Goal: Task Accomplishment & Management: Manage account settings

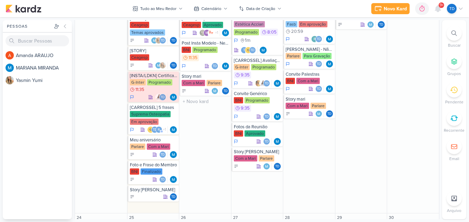
scroll to position [354, 0]
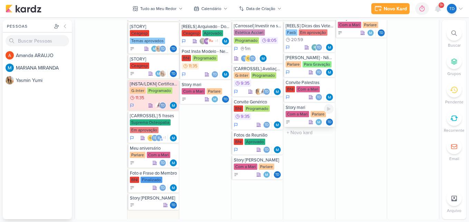
click at [300, 118] on div "Td" at bounding box center [310, 121] width 48 height 7
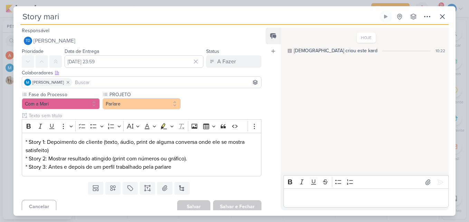
scroll to position [4, 0]
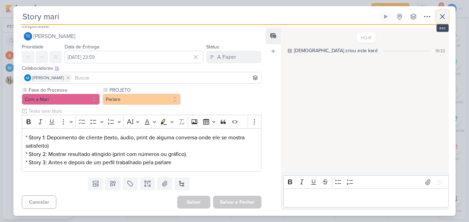
click at [441, 13] on icon at bounding box center [442, 16] width 8 height 8
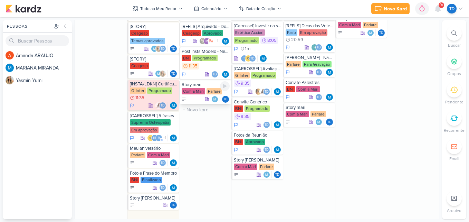
click at [200, 87] on div "Story mari" at bounding box center [206, 85] width 48 height 6
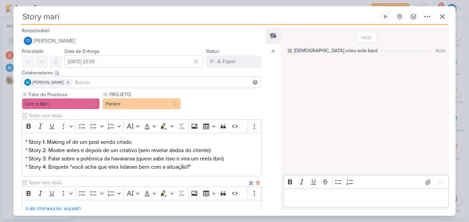
scroll to position [1, 0]
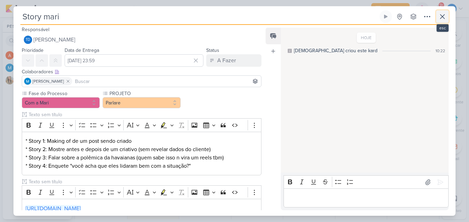
click at [441, 21] on button at bounding box center [442, 16] width 12 height 12
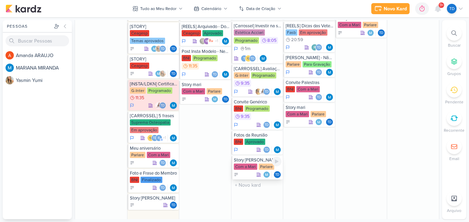
click at [251, 158] on div "Story Mari" at bounding box center [258, 160] width 48 height 6
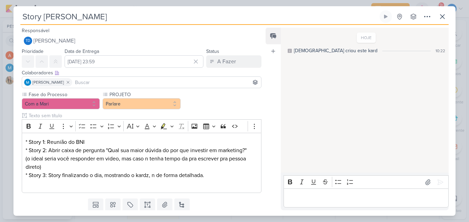
scroll to position [21, 0]
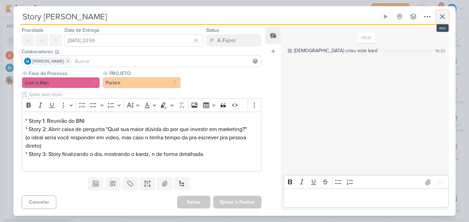
click at [444, 16] on icon at bounding box center [442, 17] width 4 height 4
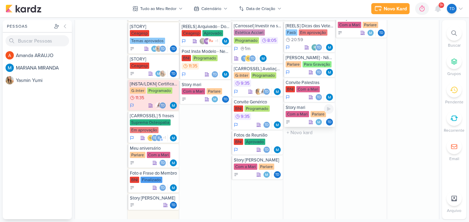
click at [302, 115] on div "Com a Mari" at bounding box center [297, 114] width 23 height 6
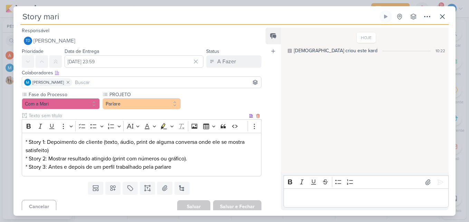
scroll to position [4, 0]
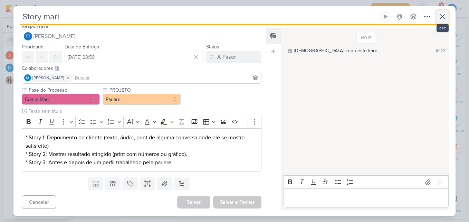
click at [446, 18] on icon at bounding box center [442, 16] width 8 height 8
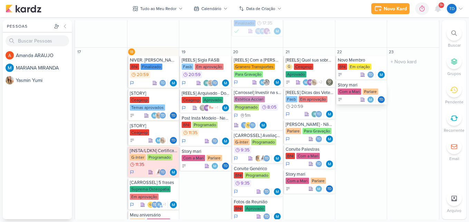
scroll to position [287, 0]
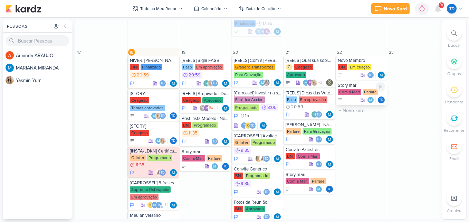
click at [363, 94] on div "Parlare" at bounding box center [371, 92] width 16 height 6
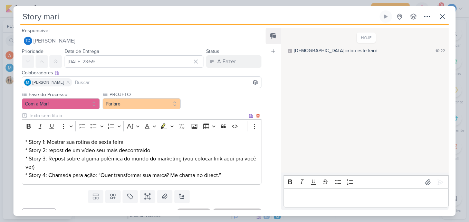
scroll to position [13, 0]
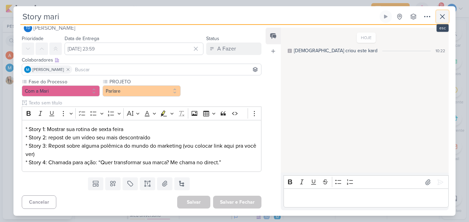
click at [438, 19] on button at bounding box center [442, 16] width 12 height 12
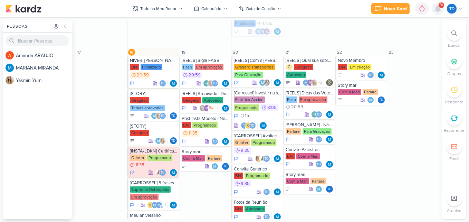
click at [441, 9] on icon at bounding box center [438, 8] width 8 height 8
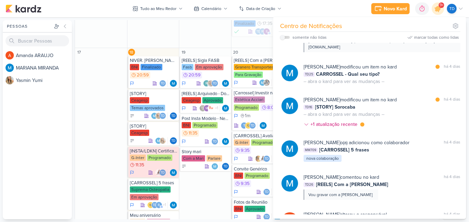
scroll to position [494, 0]
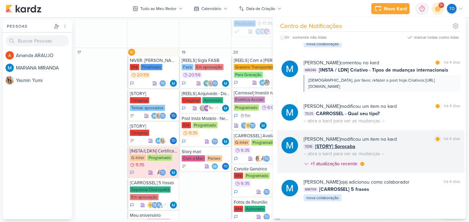
click at [420, 155] on div "MARIANA MIRANDA modificou um item no kard marcar como lida há 4 dias TD16 [STOR…" at bounding box center [382, 152] width 157 height 35
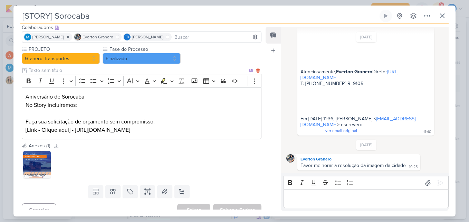
scroll to position [45, 0]
click at [45, 163] on img at bounding box center [37, 164] width 28 height 28
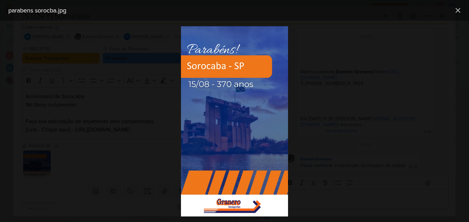
click at [332, 112] on div at bounding box center [234, 121] width 469 height 201
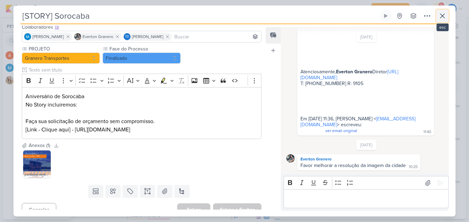
click at [438, 18] on button at bounding box center [442, 16] width 12 height 12
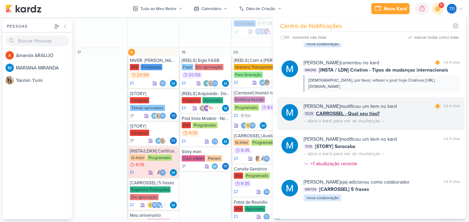
click at [424, 120] on div "MARIANA MIRANDA modificou um item no kard marcar como lida há 4 dias TD25 CARRO…" at bounding box center [382, 114] width 157 height 22
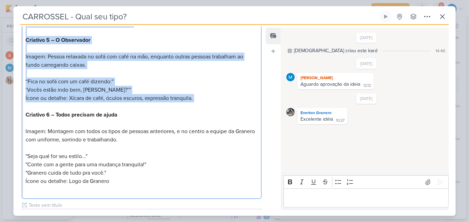
scroll to position [583, 0]
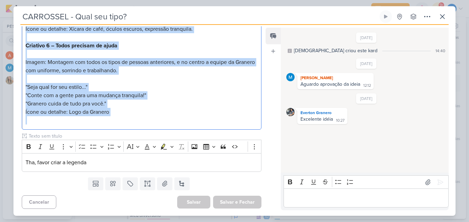
drag, startPoint x: 23, startPoint y: 48, endPoint x: 151, endPoint y: 125, distance: 149.2
copy p "Criativo 1 – Capa Imagem: ilustrativa de pessoas com caixas ou uma pequena conf…"
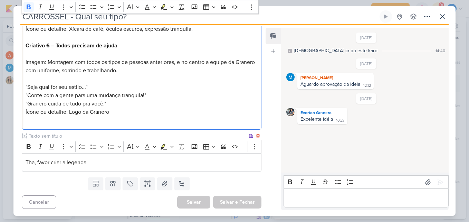
click at [139, 165] on p "Tha, favor criar a legenda" at bounding box center [142, 162] width 232 height 8
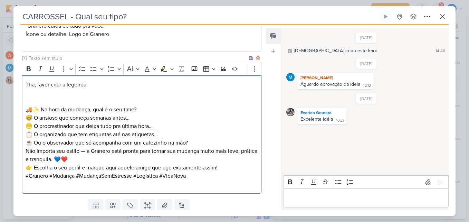
scroll to position [683, 0]
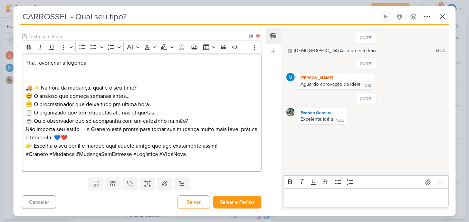
click at [194, 122] on p "🚚✨ Na hora da mudança, qual é o seu time? 😅 O ansioso que começa semanas antes……" at bounding box center [142, 104] width 232 height 41
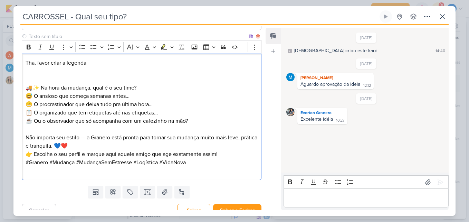
click at [118, 147] on p "Não importa seu estilo — a Granero está pronta para tornar sua mudança muito ma…" at bounding box center [142, 141] width 232 height 17
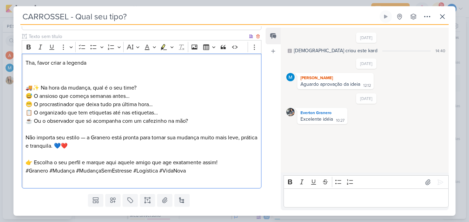
click at [197, 171] on p "#Granero #Mudança #MudançaSemEstresse #Logística #VidaNova" at bounding box center [142, 175] width 232 height 17
click at [211, 175] on p "⁠⁠⁠⁠⁠⁠⁠" at bounding box center [142, 183] width 232 height 17
click at [198, 170] on p "#Granero #Mudança #MudançaSemEstresse #Logística #VidaNova" at bounding box center [142, 171] width 232 height 8
click at [216, 162] on p "👉 Escolha o seu perfil e marque aqui aquele amigo que age exatamente assim!" at bounding box center [142, 162] width 232 height 8
click at [228, 164] on p "👉 Escolha o seu perfil e marque aqui aquele amigo que age exatamente assim!" at bounding box center [142, 162] width 232 height 8
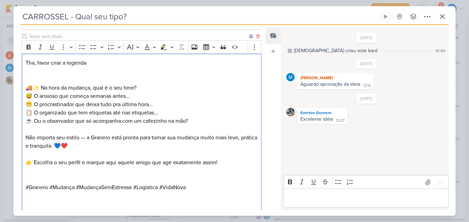
click at [229, 162] on p "👉 Escolha o seu perfil e marque aqui aquele amigo que age exatamente assim!" at bounding box center [142, 162] width 232 height 8
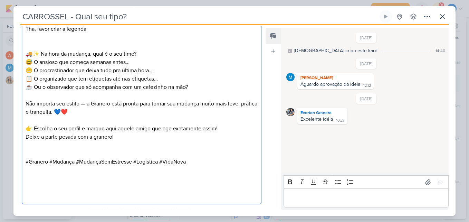
scroll to position [749, 0]
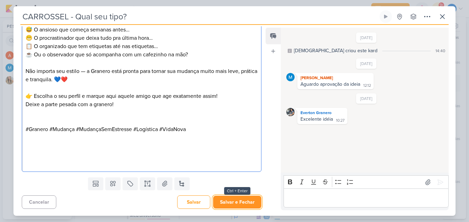
click at [250, 201] on button "Salvar e Fechar" at bounding box center [237, 202] width 48 height 13
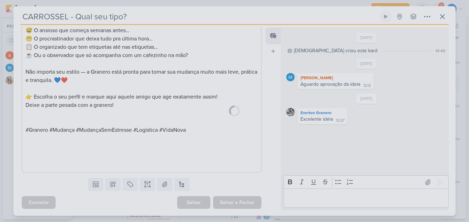
scroll to position [748, 0]
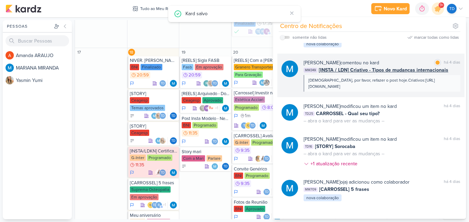
click at [403, 60] on div "MARIANA MIRANDA comentou no kard marcar como lida há 4 dias" at bounding box center [382, 62] width 157 height 7
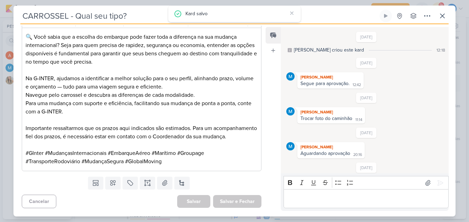
type input "[INSTA / LDN] Criativo - Tipos de mudanças internacionais"
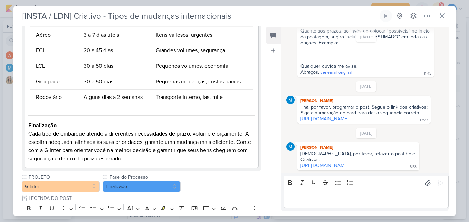
scroll to position [619, 0]
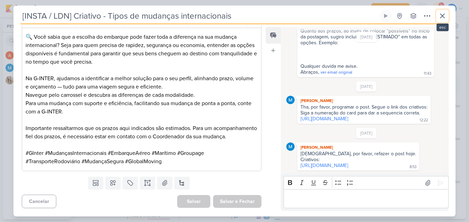
click at [442, 12] on icon at bounding box center [442, 16] width 8 height 8
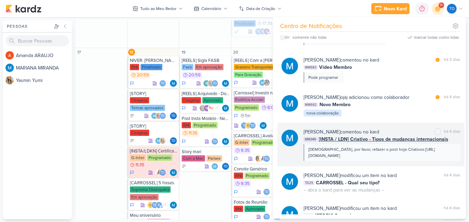
scroll to position [390, 0]
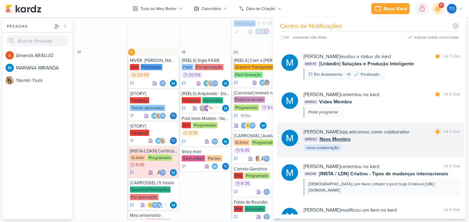
click at [392, 144] on div "MARIANA MIRANDA o(a) adicionou como colaborador marcar como lida há 4 dias MM69…" at bounding box center [382, 139] width 157 height 23
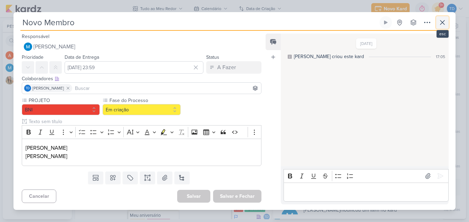
click at [444, 21] on icon at bounding box center [442, 22] width 4 height 4
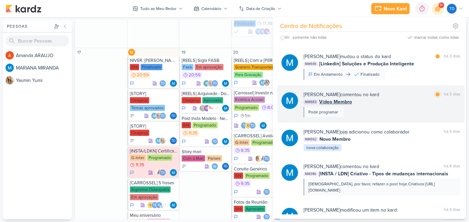
click at [396, 106] on div "MARIANA MIRANDA comentou no kard marcar como lida há 3 dias MM683 Vídeo Membro …" at bounding box center [382, 104] width 157 height 26
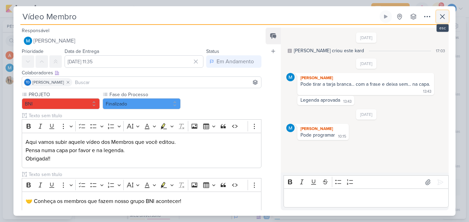
click at [438, 14] on button at bounding box center [442, 16] width 12 height 12
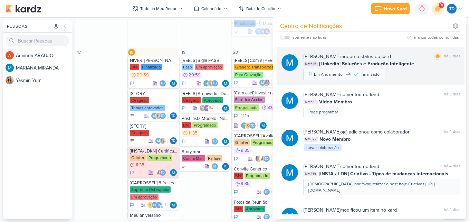
click at [407, 70] on div "MARIANA MIRANDA mudou o status do kard marcar como lida há 3 dias MM645 [Linked…" at bounding box center [382, 66] width 157 height 27
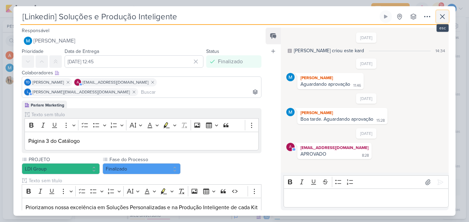
click at [439, 14] on icon at bounding box center [442, 16] width 8 height 8
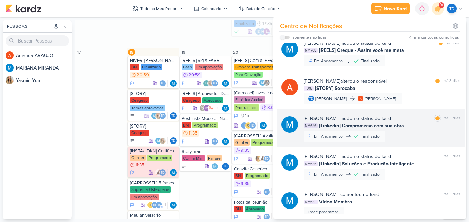
scroll to position [286, 0]
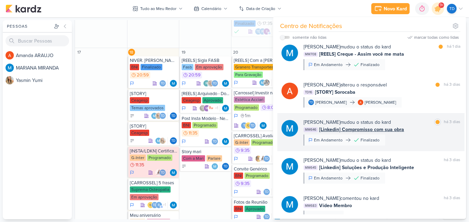
click at [396, 139] on div "MARIANA MIRANDA mudou o status do kard marcar como lida há 3 dias MM646 [Linked…" at bounding box center [382, 131] width 157 height 27
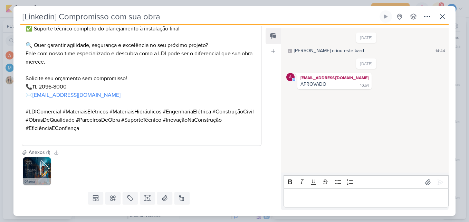
scroll to position [325, 0]
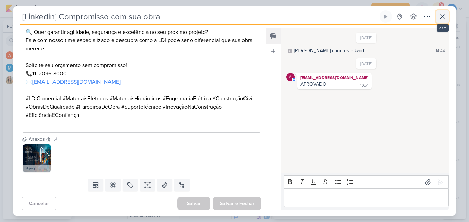
click at [443, 20] on icon at bounding box center [442, 16] width 8 height 8
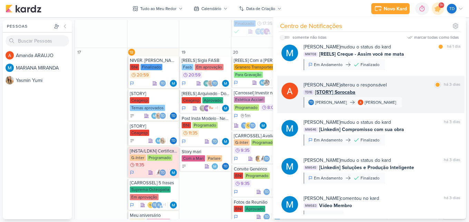
click at [400, 84] on div "Amanda ARAUJO alterou o responsável marcar como lida há 3 dias" at bounding box center [382, 84] width 157 height 7
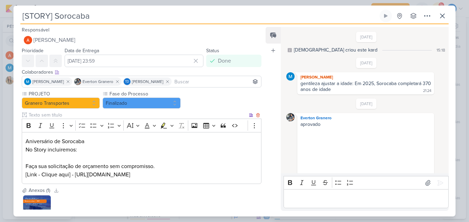
scroll to position [170, 0]
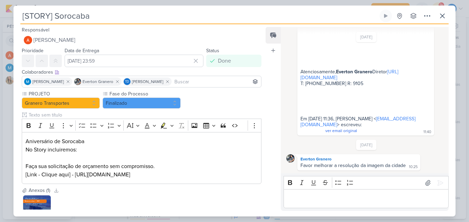
click at [449, 17] on div "[STORY] Sorocaba Criado por mim nenhum grupo disponível" at bounding box center [234, 113] width 442 height 207
click at [446, 14] on icon at bounding box center [442, 16] width 8 height 8
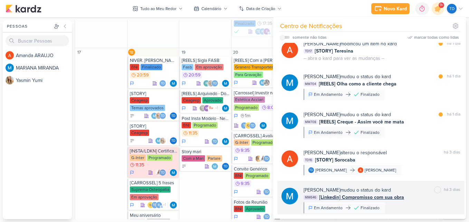
scroll to position [217, 0]
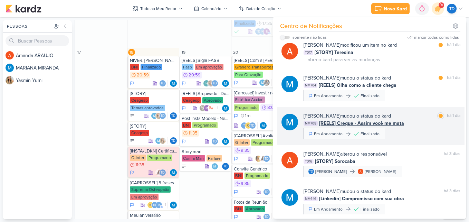
click at [406, 129] on div "MARIANA MIRANDA mudou o status do kard marcar como lida há 1 dia MM708 [REELS] …" at bounding box center [382, 125] width 157 height 27
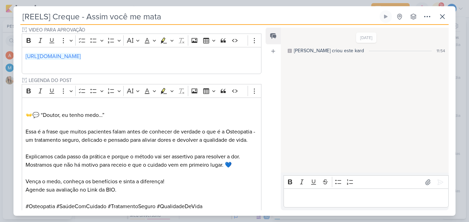
scroll to position [276, 0]
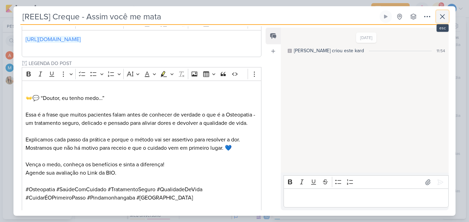
click at [447, 16] on button at bounding box center [442, 16] width 12 height 12
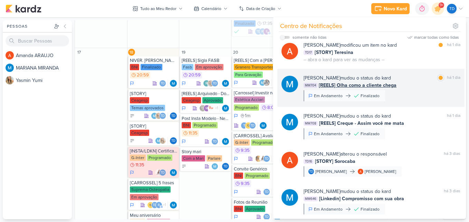
click at [424, 100] on div "MARIANA MIRANDA mudou o status do kard marcar como lida há 1 dia MM704 [REELS] …" at bounding box center [382, 87] width 157 height 27
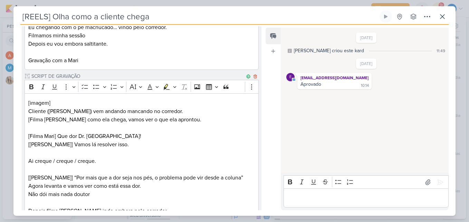
scroll to position [173, 0]
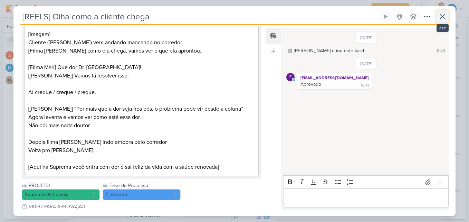
click at [444, 20] on icon at bounding box center [442, 16] width 8 height 8
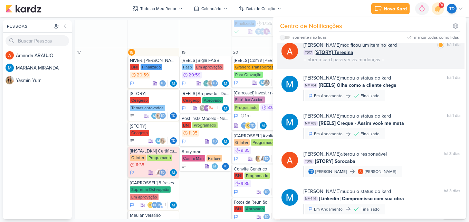
click at [402, 53] on div "TD17 [STORY] Teresina" at bounding box center [382, 52] width 157 height 7
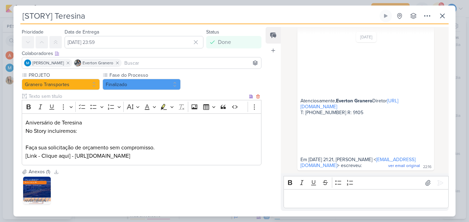
scroll to position [53, 0]
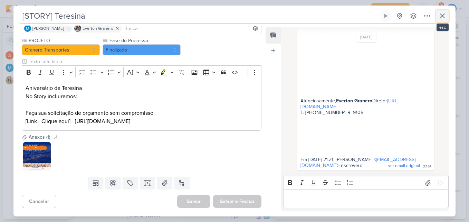
click at [444, 18] on icon at bounding box center [442, 16] width 8 height 8
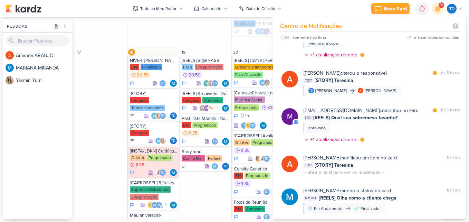
scroll to position [79, 0]
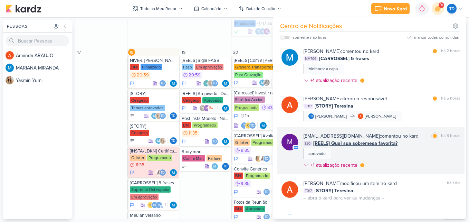
click at [396, 144] on span "[REELS] Qual sua sobremesa favorita?" at bounding box center [355, 143] width 84 height 7
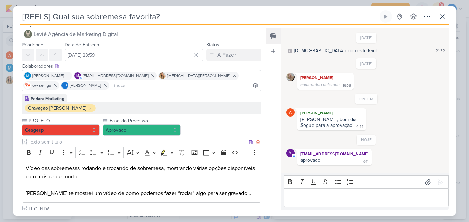
scroll to position [0, 0]
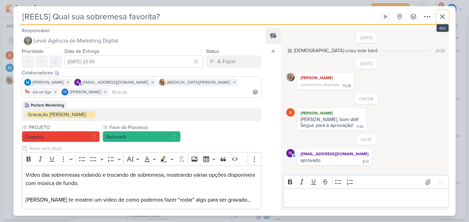
click at [442, 16] on icon at bounding box center [442, 17] width 4 height 4
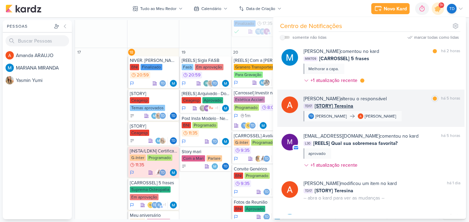
click at [399, 106] on div "TD17 [STORY] Teresina" at bounding box center [382, 105] width 157 height 7
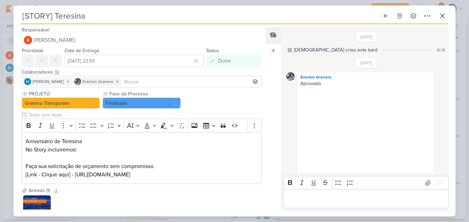
scroll to position [106, 0]
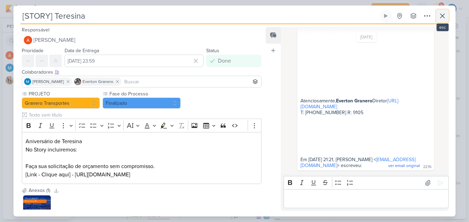
click at [443, 20] on icon at bounding box center [442, 16] width 8 height 8
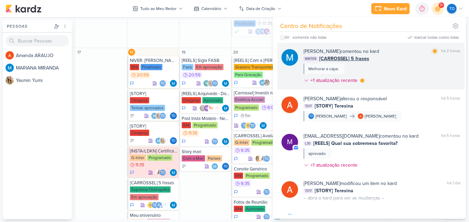
click at [413, 60] on div "MM709 [CARROSSEL] 5 frases" at bounding box center [382, 58] width 157 height 7
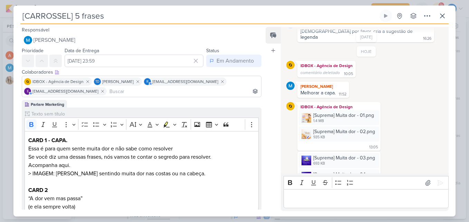
scroll to position [118, 0]
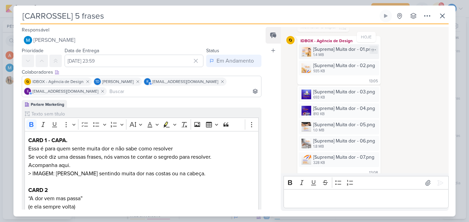
click at [323, 52] on div "1.4 MB" at bounding box center [343, 55] width 61 height 6
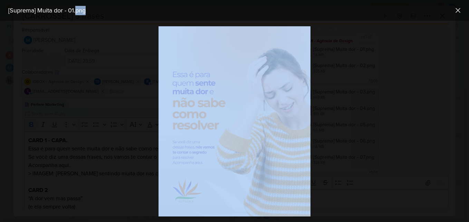
click at [323, 46] on div at bounding box center [234, 121] width 469 height 201
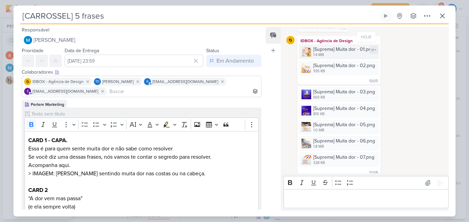
click at [321, 46] on div "[Suprema] Muita dor - 01.png" at bounding box center [343, 49] width 61 height 7
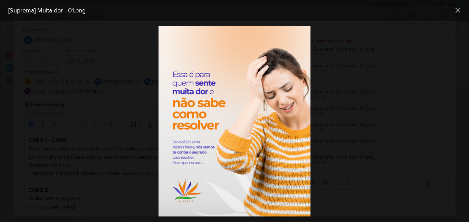
click at [402, 37] on div at bounding box center [234, 121] width 469 height 201
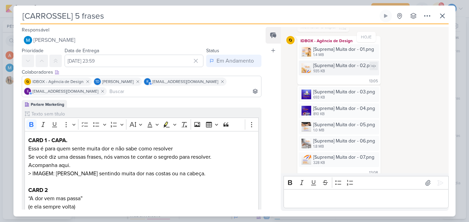
click at [348, 68] on div "935 KB" at bounding box center [344, 71] width 62 height 6
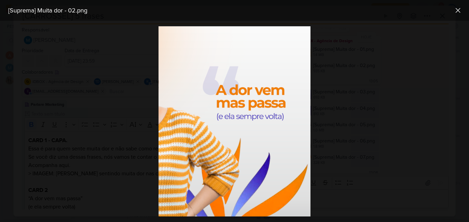
click at [359, 68] on div at bounding box center [234, 121] width 469 height 201
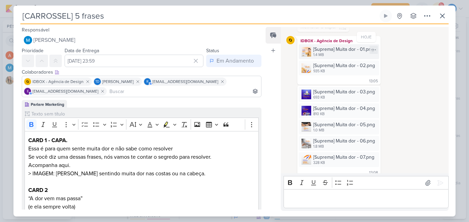
click at [334, 46] on div "[Suprema] Muita dor - 01.png" at bounding box center [343, 49] width 61 height 7
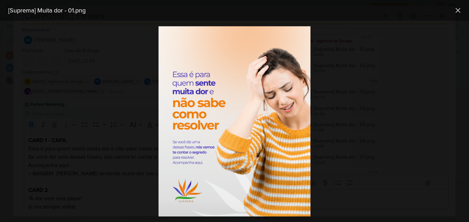
click at [344, 68] on div at bounding box center [234, 121] width 469 height 201
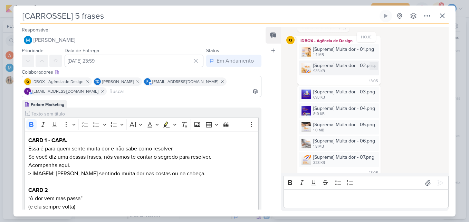
click at [334, 68] on div "935 KB" at bounding box center [344, 71] width 62 height 6
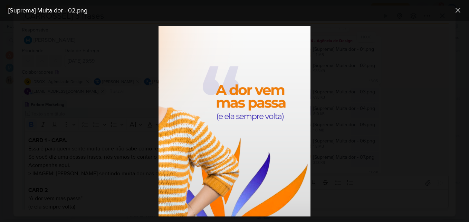
click at [335, 87] on div at bounding box center [234, 121] width 469 height 201
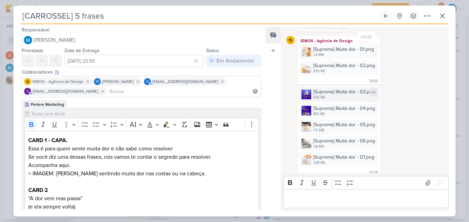
click at [340, 88] on div "[Suprema] Muita dor - 03.png" at bounding box center [344, 91] width 62 height 7
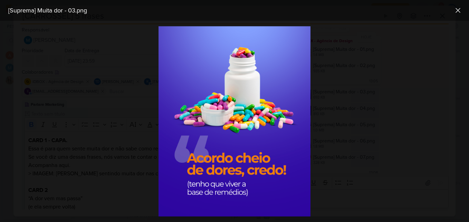
click at [347, 94] on div at bounding box center [234, 121] width 469 height 201
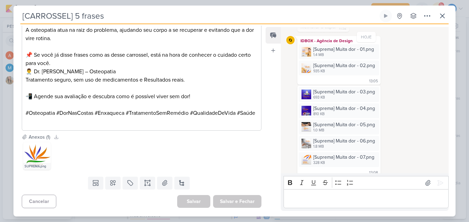
scroll to position [475, 0]
click at [435, 13] on div "[CARROSSEL] 5 frases Criado por MARIANA nenhum grupo disponível" at bounding box center [234, 17] width 428 height 15
click at [439, 12] on icon at bounding box center [442, 16] width 8 height 8
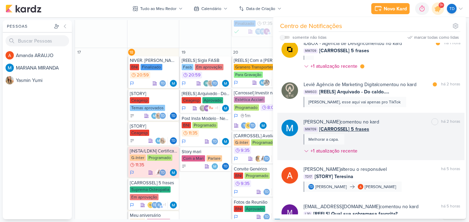
scroll to position [0, 0]
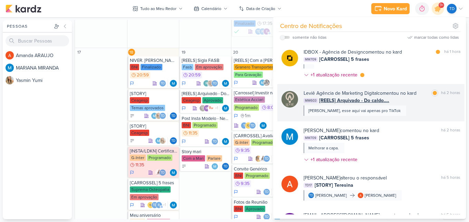
click at [398, 106] on div "Leviê Agência de Marketing Digital comentou no kard marcar como lida há 2 horas…" at bounding box center [382, 102] width 157 height 26
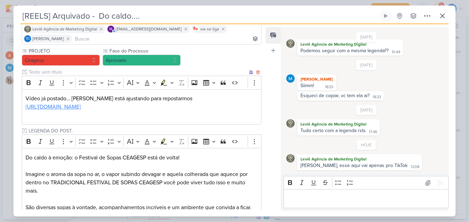
scroll to position [18, 0]
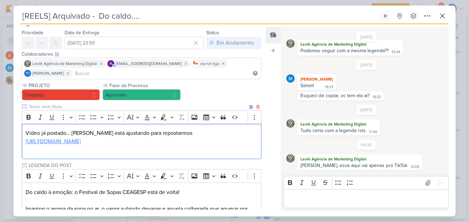
click at [81, 143] on link "https://drive.google.com/drive/folders/1WhTk9EIKQTwdvsMeQzAoupC6Du7dLHuL" at bounding box center [53, 141] width 55 height 7
click at [444, 16] on icon at bounding box center [442, 16] width 8 height 8
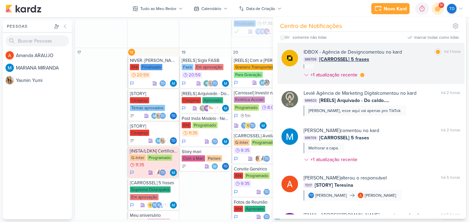
click at [411, 70] on div "IDBOX - Agência de Design comentou no kard marcar como lida há 1 hora MM709 [CA…" at bounding box center [382, 64] width 157 height 33
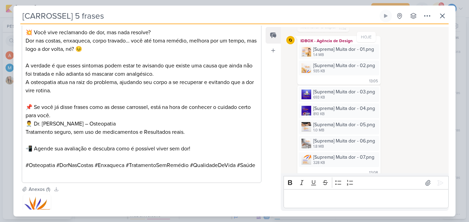
scroll to position [475, 0]
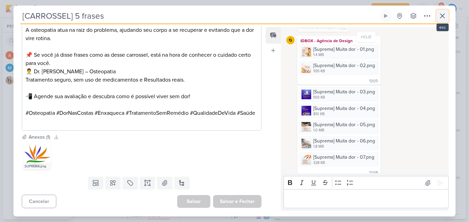
click at [442, 17] on icon at bounding box center [442, 16] width 4 height 4
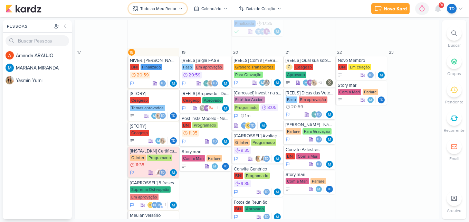
click at [175, 11] on div "Tudo ao Meu Redor" at bounding box center [158, 9] width 36 height 6
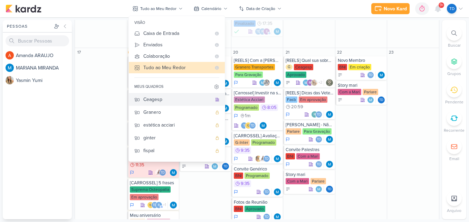
click at [164, 98] on div "Ceagesp" at bounding box center [177, 99] width 68 height 7
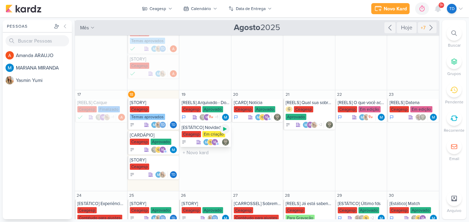
scroll to position [107, 0]
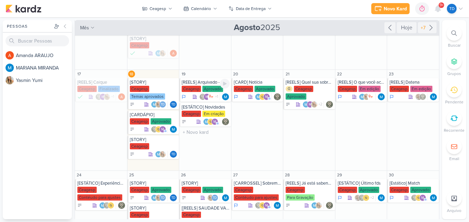
click at [201, 82] on div "[REELS] Arquivado - Do caldo...." at bounding box center [206, 82] width 48 height 6
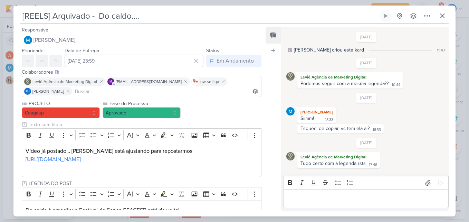
scroll to position [33, 0]
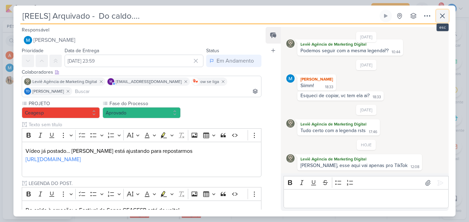
click at [444, 18] on icon at bounding box center [442, 16] width 4 height 4
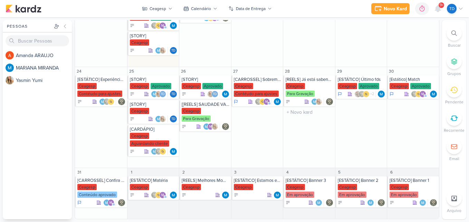
scroll to position [0, 0]
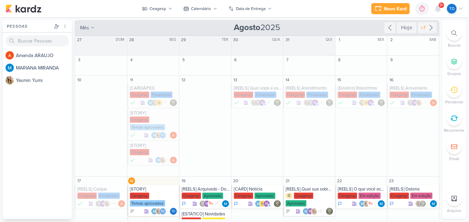
click at [454, 30] on div at bounding box center [454, 33] width 15 height 15
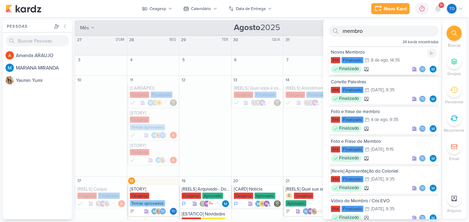
click at [387, 57] on div "8/8 8 de ago , 14:35" at bounding box center [382, 60] width 35 height 7
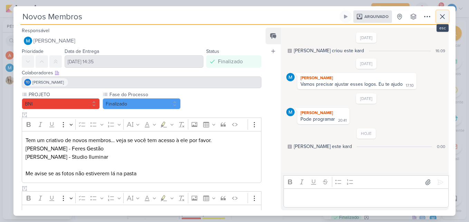
click at [446, 15] on icon at bounding box center [442, 16] width 8 height 8
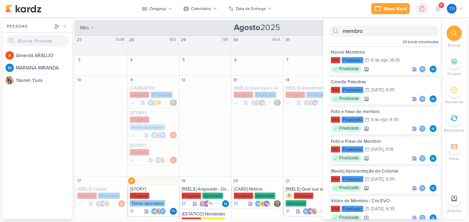
click at [340, 30] on div at bounding box center [336, 31] width 14 height 11
click at [343, 31] on div "membro" at bounding box center [384, 31] width 110 height 11
click at [344, 31] on input "membro" at bounding box center [384, 31] width 110 height 11
click at [400, 29] on input "novos membro" at bounding box center [384, 31] width 110 height 11
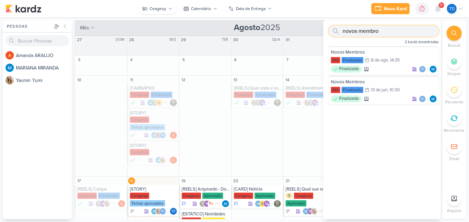
type input "novos membro"
click at [160, 10] on div "Ceagesp" at bounding box center [158, 9] width 17 height 6
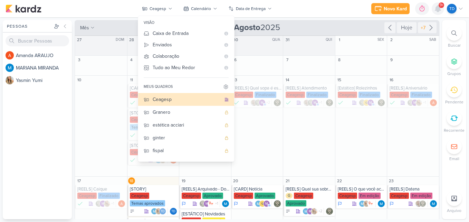
click at [437, 8] on icon at bounding box center [438, 9] width 6 height 6
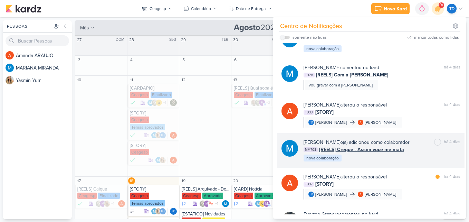
scroll to position [659, 0]
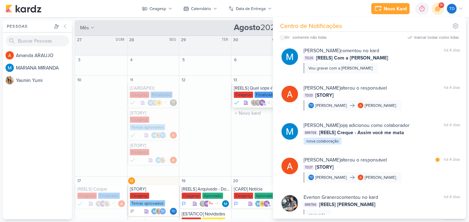
click at [250, 89] on div "[REELS] Qual sopa é essa?" at bounding box center [258, 88] width 48 height 6
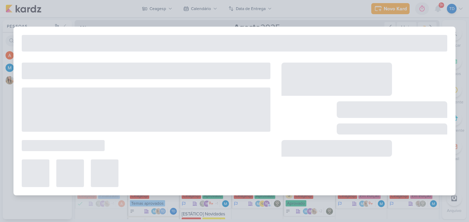
click at [380, 15] on div at bounding box center [234, 111] width 469 height 222
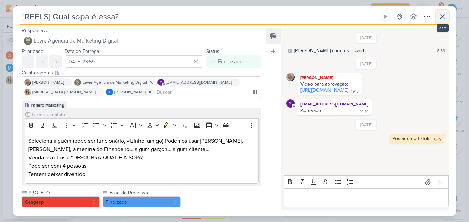
click at [443, 13] on icon at bounding box center [442, 16] width 8 height 8
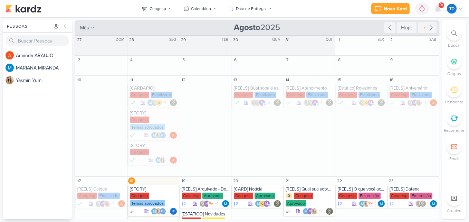
click at [458, 37] on div at bounding box center [454, 33] width 15 height 15
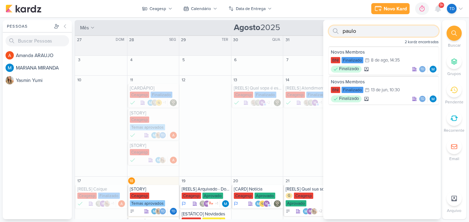
type input "paulo"
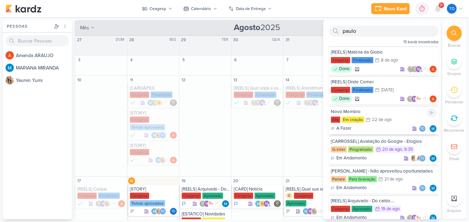
click at [384, 108] on div "Novo Membro" at bounding box center [384, 111] width 106 height 6
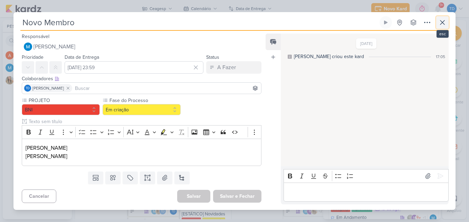
click at [448, 22] on button at bounding box center [442, 22] width 12 height 12
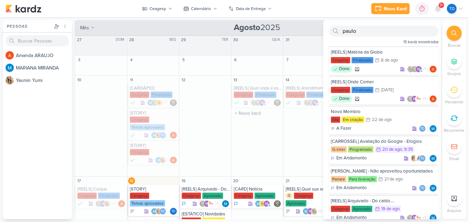
click at [264, 151] on div "13 [REELS] Qual sopa é essa? Ceagesp Finalizado" at bounding box center [257, 126] width 52 height 101
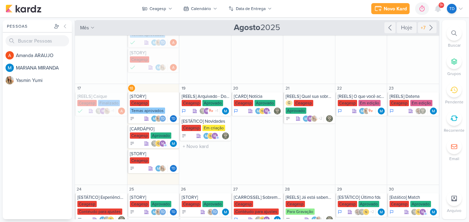
scroll to position [104, 0]
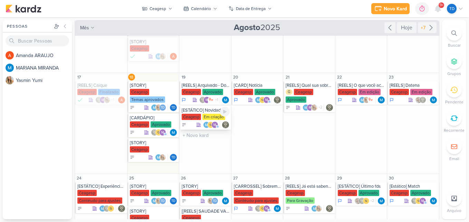
click at [207, 111] on div "[ESTÁTICO] Novidades" at bounding box center [206, 110] width 48 height 6
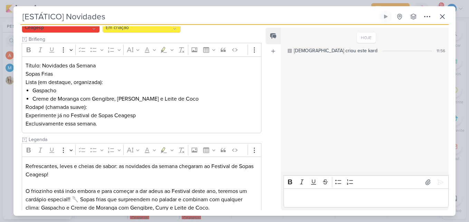
scroll to position [156, 0]
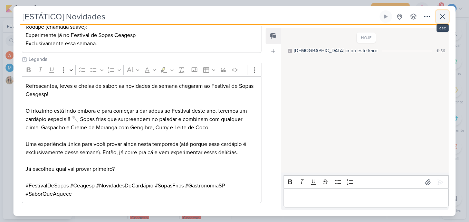
click at [443, 11] on button at bounding box center [442, 16] width 12 height 12
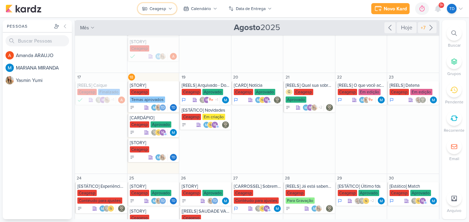
click at [147, 6] on icon at bounding box center [145, 9] width 6 height 6
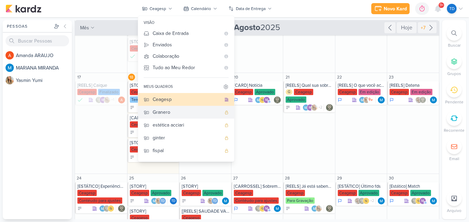
click at [183, 109] on div "Granero" at bounding box center [187, 111] width 68 height 7
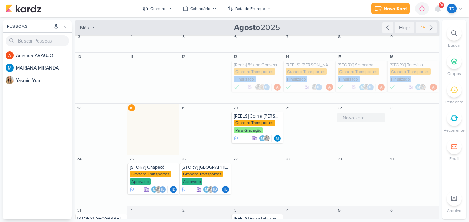
scroll to position [61, 0]
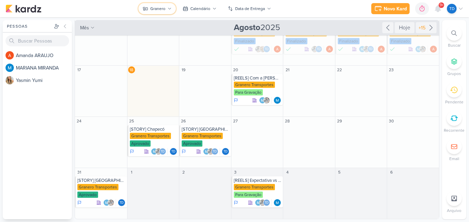
click at [169, 4] on button "Granero" at bounding box center [157, 8] width 37 height 11
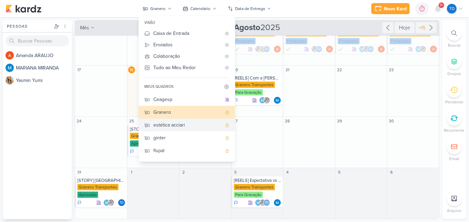
click at [172, 123] on div "estética acciari" at bounding box center [187, 124] width 68 height 7
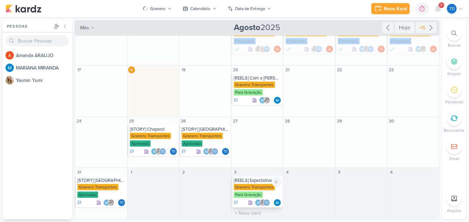
scroll to position [0, 0]
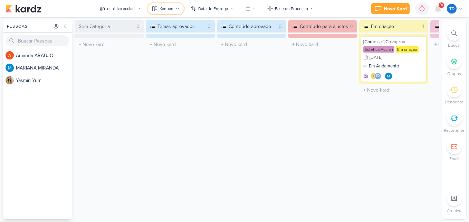
click at [164, 9] on div "Kanban" at bounding box center [167, 9] width 14 height 6
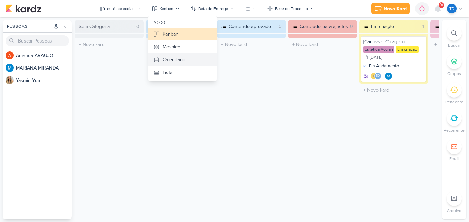
click at [182, 57] on div "Calendário" at bounding box center [174, 59] width 23 height 7
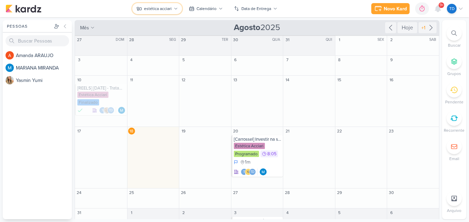
click at [148, 7] on div "estética acciari" at bounding box center [158, 9] width 28 height 6
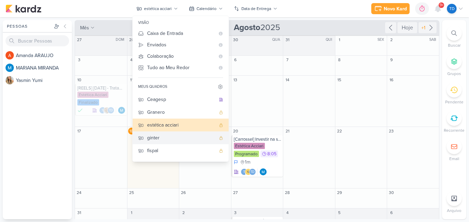
click at [187, 142] on button "ginter" at bounding box center [181, 137] width 96 height 13
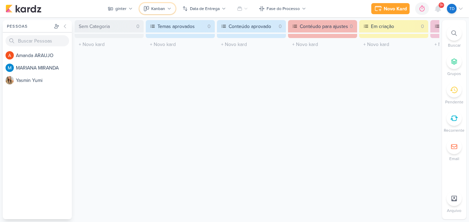
click at [168, 11] on button "Kanban" at bounding box center [158, 8] width 36 height 11
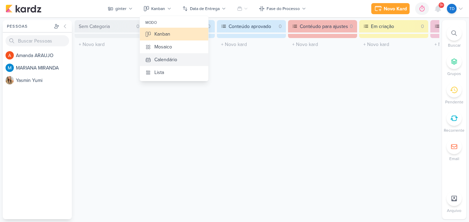
click at [176, 59] on div "Calendário" at bounding box center [165, 59] width 23 height 7
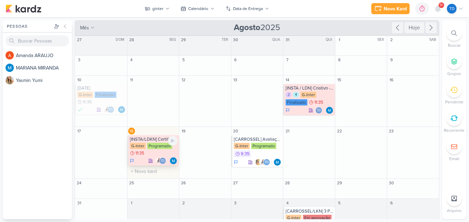
click at [154, 151] on div "G-Inter Programado 11:35" at bounding box center [154, 150] width 48 height 14
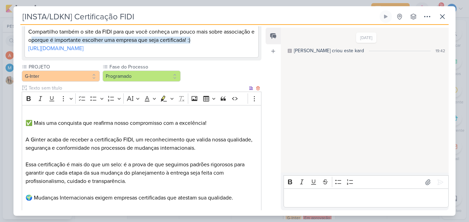
scroll to position [138, 0]
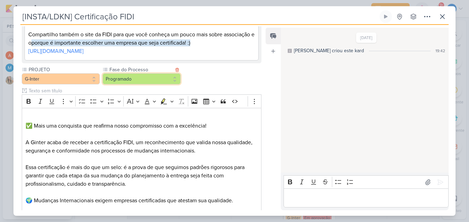
click at [152, 79] on button "Programado" at bounding box center [142, 78] width 78 height 11
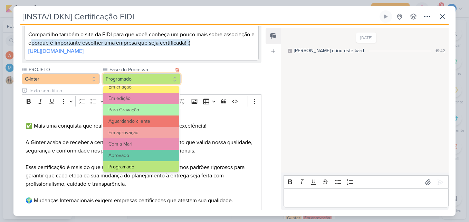
scroll to position [67, 0]
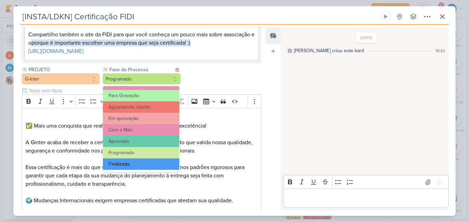
click at [155, 163] on button "Finalizado" at bounding box center [141, 163] width 76 height 11
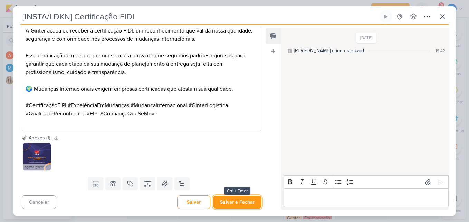
click at [232, 203] on button "Salvar e Fechar" at bounding box center [237, 202] width 48 height 13
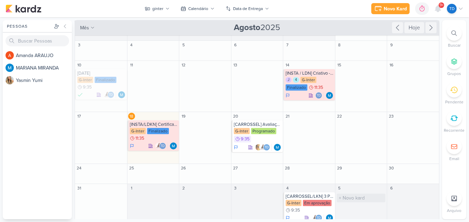
scroll to position [0, 0]
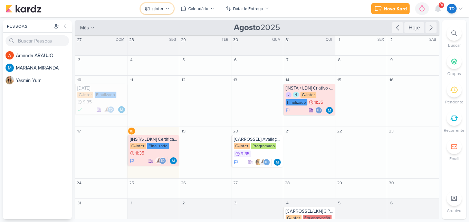
click at [165, 11] on button "ginter" at bounding box center [157, 8] width 33 height 11
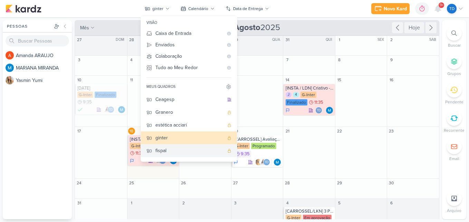
click at [182, 148] on div "fispal" at bounding box center [189, 150] width 68 height 7
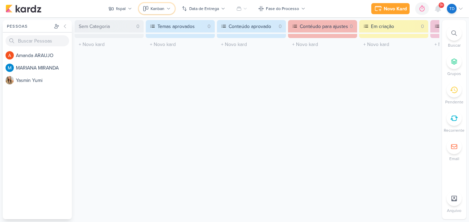
click at [172, 6] on button "Kanban" at bounding box center [157, 8] width 36 height 11
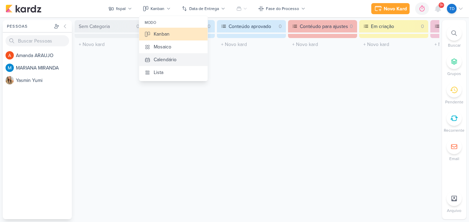
click at [177, 57] on div "Calendário" at bounding box center [165, 59] width 23 height 7
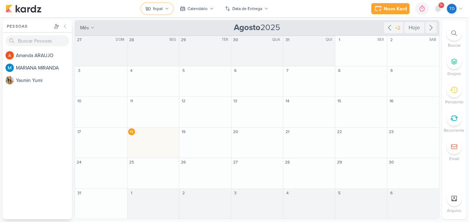
drag, startPoint x: 157, startPoint y: 9, endPoint x: 160, endPoint y: 16, distance: 7.1
click at [157, 9] on div "fispal" at bounding box center [158, 9] width 10 height 6
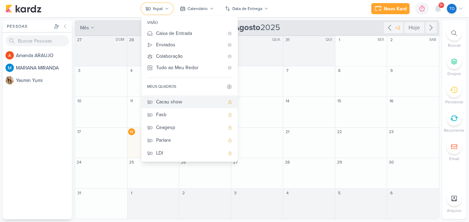
scroll to position [53, 0]
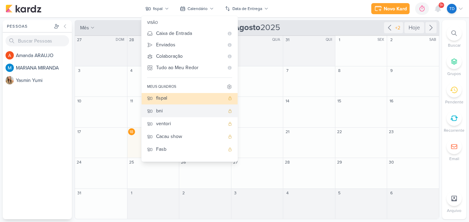
click at [188, 110] on div "bni" at bounding box center [190, 110] width 68 height 7
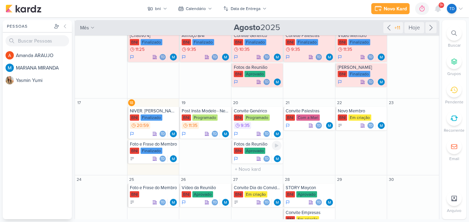
scroll to position [69, 0]
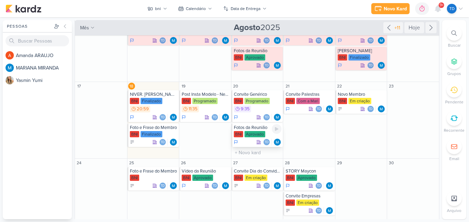
click at [260, 131] on div "Aprovado" at bounding box center [255, 134] width 21 height 6
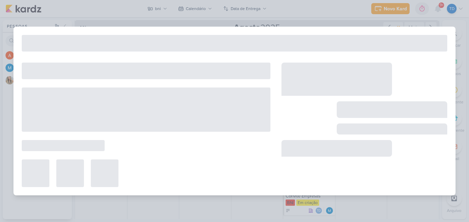
type input "Fotos da Reunião"
type input "20 de agosto de 2025 às 23:59"
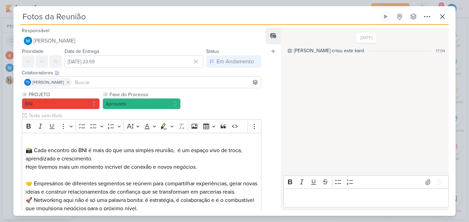
scroll to position [104, 0]
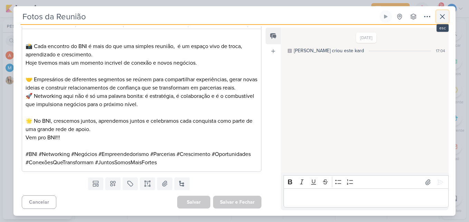
click at [439, 12] on icon at bounding box center [442, 16] width 8 height 8
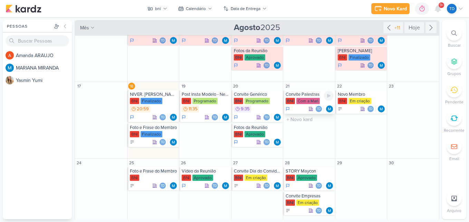
click at [304, 95] on div "Convite Palestras" at bounding box center [310, 95] width 48 height 6
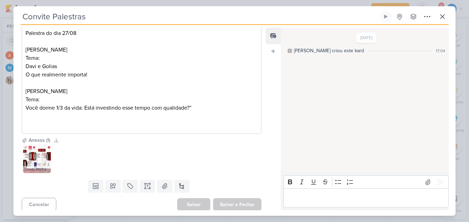
scroll to position [111, 0]
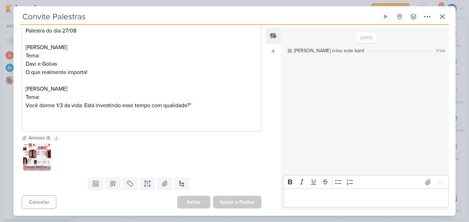
click at [45, 156] on img at bounding box center [37, 157] width 28 height 28
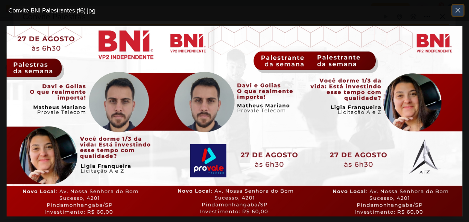
click at [455, 12] on icon at bounding box center [458, 10] width 8 height 8
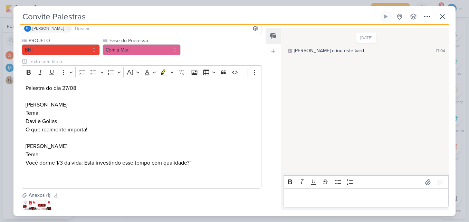
scroll to position [0, 0]
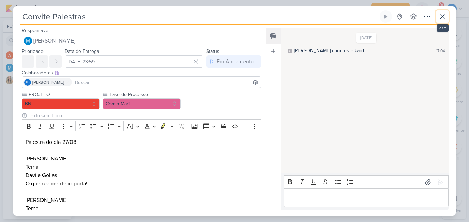
click at [445, 13] on icon at bounding box center [442, 16] width 8 height 8
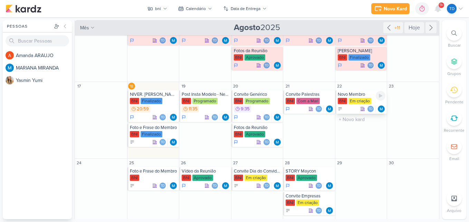
click at [360, 99] on div "Em criação" at bounding box center [360, 101] width 23 height 6
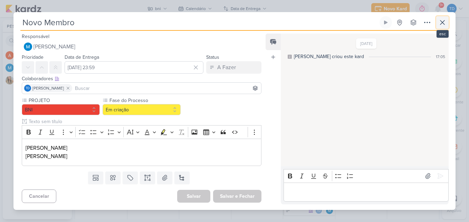
click at [444, 22] on icon at bounding box center [442, 22] width 8 height 8
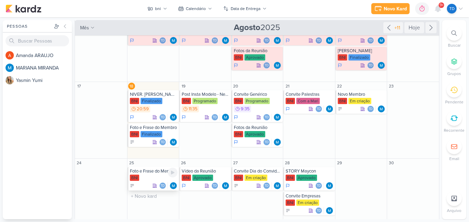
click at [159, 179] on div "BNI" at bounding box center [154, 177] width 48 height 7
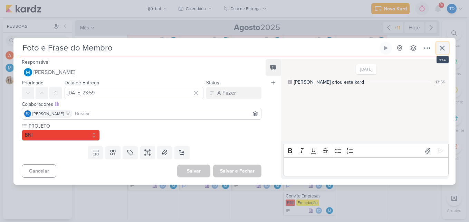
click at [444, 54] on button at bounding box center [442, 48] width 12 height 12
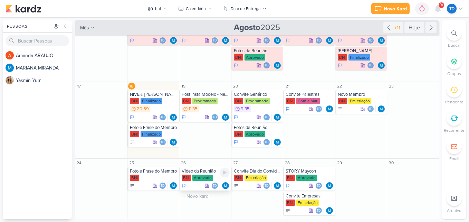
click at [198, 176] on div "Aprovado" at bounding box center [202, 177] width 21 height 6
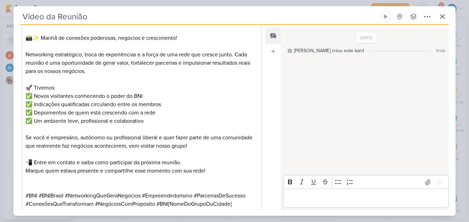
scroll to position [173, 0]
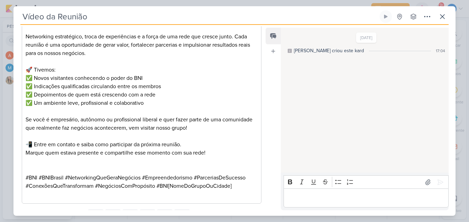
click at [449, 16] on div "Vídeo da Reunião Criado por MARIANA nenhum grupo disponível" at bounding box center [234, 112] width 442 height 205
click at [445, 19] on button at bounding box center [442, 16] width 12 height 12
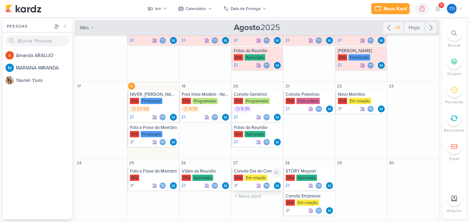
click at [260, 173] on div "Convite Dia do Convidado" at bounding box center [258, 171] width 48 height 6
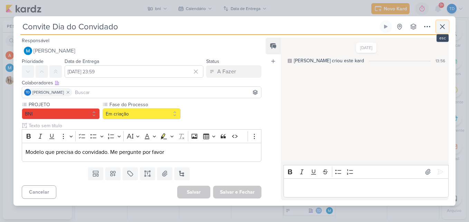
click at [443, 25] on icon at bounding box center [442, 26] width 8 height 8
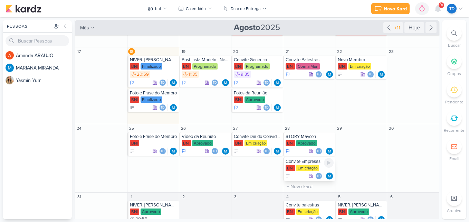
scroll to position [138, 0]
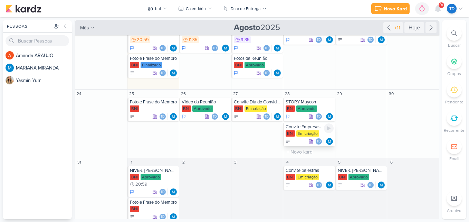
click at [307, 127] on div "Convite Empresas" at bounding box center [310, 127] width 48 height 6
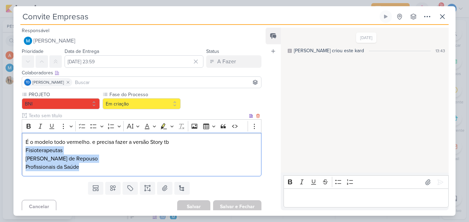
drag, startPoint x: 85, startPoint y: 168, endPoint x: 24, endPoint y: 147, distance: 64.3
click at [24, 147] on div "É o modelo todo vermelho. e precisa fazer a versão Story tb Fisioterapeutas Don…" at bounding box center [142, 155] width 240 height 44
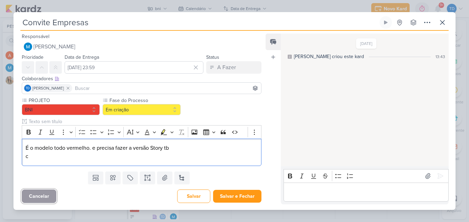
click at [40, 195] on button "Cancelar" at bounding box center [39, 195] width 35 height 13
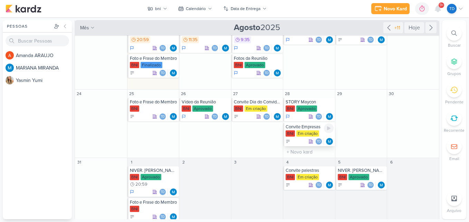
click at [302, 130] on div "Em criação" at bounding box center [307, 133] width 23 height 6
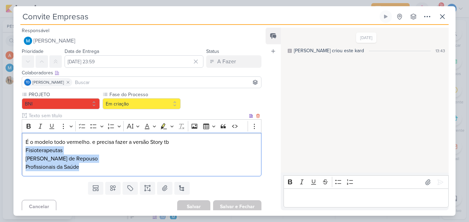
drag, startPoint x: 25, startPoint y: 150, endPoint x: 109, endPoint y: 169, distance: 86.8
click at [109, 169] on div "É o modelo todo vermelho. e precisa fazer a versão Story tb Fisioterapeutas Don…" at bounding box center [142, 155] width 240 height 44
copy div "Fisioterapeutas Donos de Casas de Repouso Profissionais da Saúde"
click at [66, 149] on p "Fisioterapeutas" at bounding box center [142, 150] width 232 height 8
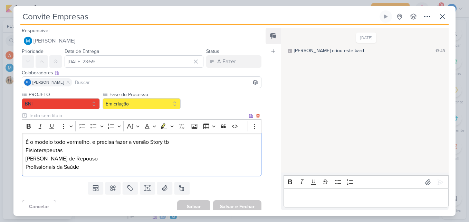
click at [65, 149] on p "Fisioterapeutas" at bounding box center [142, 150] width 232 height 8
drag, startPoint x: 64, startPoint y: 149, endPoint x: 43, endPoint y: 151, distance: 21.6
click at [43, 151] on p "Fisioterapeutas" at bounding box center [142, 150] width 232 height 8
copy p "Fisioterapeutas"
drag, startPoint x: 24, startPoint y: 158, endPoint x: 89, endPoint y: 157, distance: 65.3
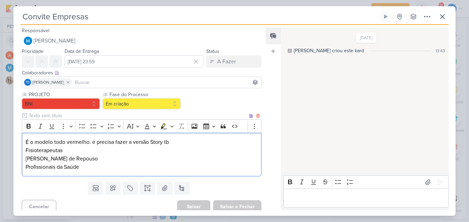
click at [90, 157] on div "É o modelo todo vermelho. e precisa fazer a versão Story tb Fisioterapeutas Don…" at bounding box center [142, 155] width 240 height 44
drag, startPoint x: 25, startPoint y: 158, endPoint x: 98, endPoint y: 161, distance: 73.0
click at [98, 161] on p "Donos de Casas de Repouso" at bounding box center [142, 158] width 232 height 8
copy p "Donos de Casas de Repouso"
drag, startPoint x: 24, startPoint y: 165, endPoint x: 92, endPoint y: 168, distance: 68.4
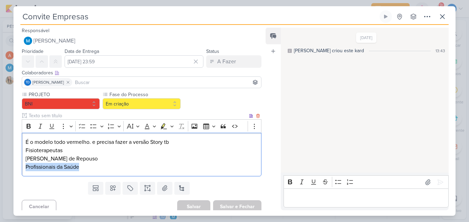
click at [92, 168] on div "É o modelo todo vermelho. e precisa fazer a versão Story tb Fisioterapeutas Don…" at bounding box center [142, 155] width 240 height 44
copy p "Profissionais da Saúde"
drag, startPoint x: 26, startPoint y: 150, endPoint x: 83, endPoint y: 149, distance: 56.7
click at [83, 149] on p "Fisioterapeutas" at bounding box center [142, 150] width 232 height 8
copy p "Fisioterapeutas"
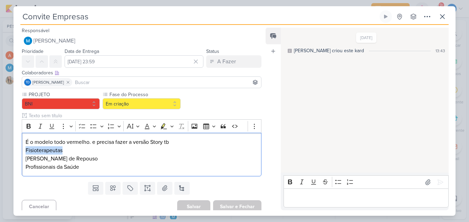
scroll to position [4, 0]
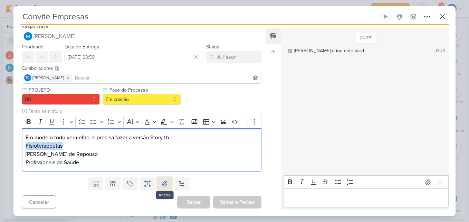
click at [161, 184] on icon at bounding box center [164, 183] width 7 height 7
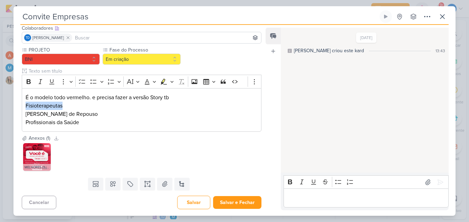
scroll to position [45, 0]
click at [45, 158] on img at bounding box center [37, 157] width 28 height 28
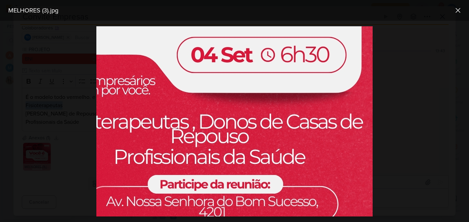
scroll to position [242, 70]
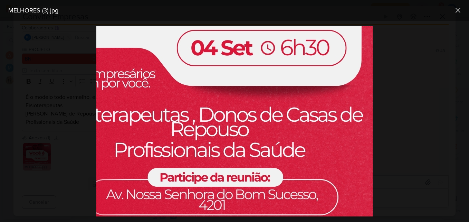
click at [50, 147] on div at bounding box center [234, 121] width 469 height 201
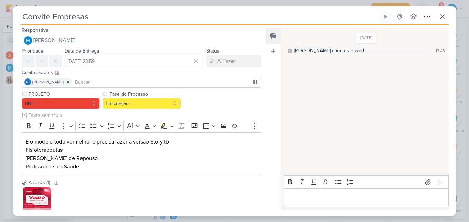
scroll to position [0, 0]
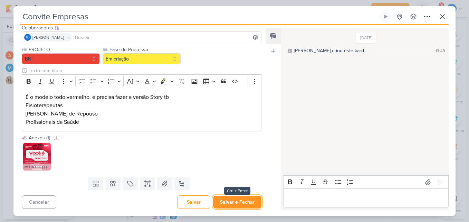
click at [233, 199] on button "Salvar e Fechar" at bounding box center [237, 202] width 48 height 13
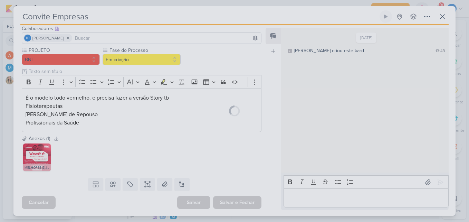
scroll to position [44, 0]
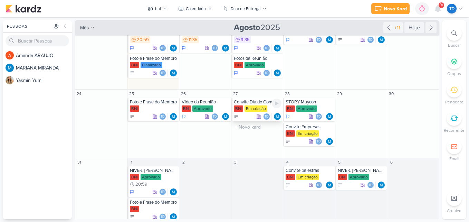
click at [256, 116] on icon at bounding box center [258, 116] width 5 height 5
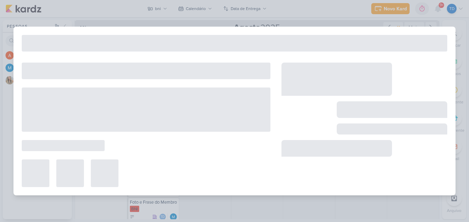
type input "Convite Dia do Convidado"
type input "27 de agosto de 2025 às 23:59"
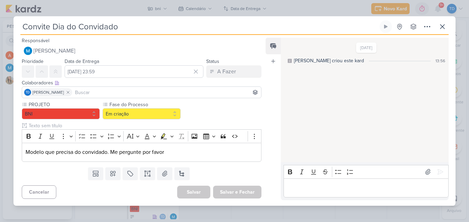
scroll to position [0, 0]
click at [447, 25] on button at bounding box center [442, 26] width 12 height 12
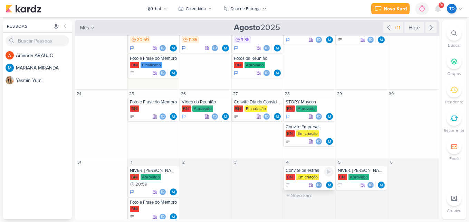
click at [306, 174] on div "Em criação" at bounding box center [307, 177] width 23 height 6
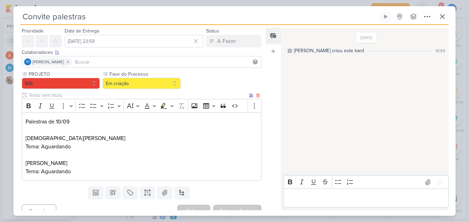
scroll to position [29, 0]
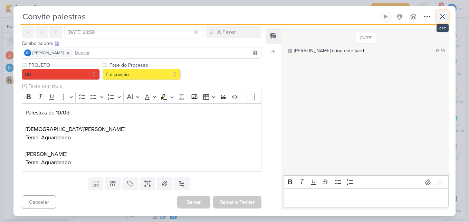
click at [443, 17] on icon at bounding box center [442, 17] width 4 height 4
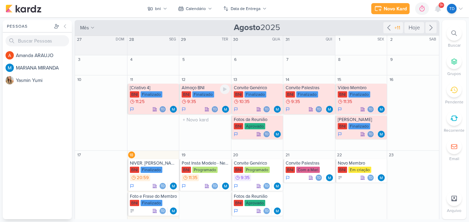
scroll to position [0, 0]
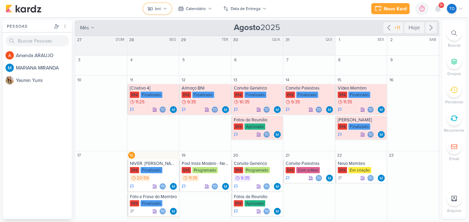
click at [167, 8] on icon at bounding box center [165, 9] width 4 height 4
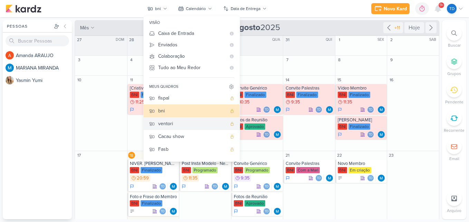
click at [191, 119] on button "ventori" at bounding box center [192, 123] width 96 height 13
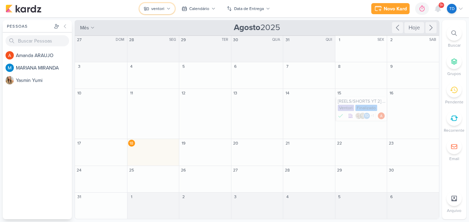
click at [155, 6] on div "ventori" at bounding box center [157, 9] width 13 height 6
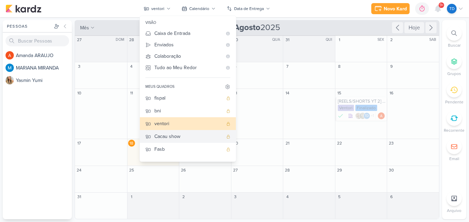
click at [193, 131] on button "Cacau show" at bounding box center [188, 136] width 96 height 13
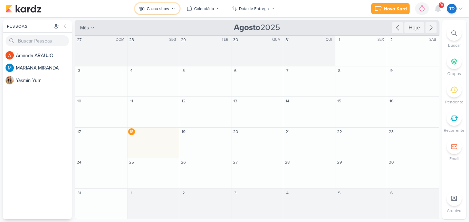
click at [156, 7] on div "Cacau show" at bounding box center [158, 9] width 22 height 6
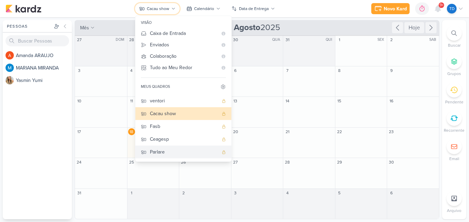
scroll to position [87, 0]
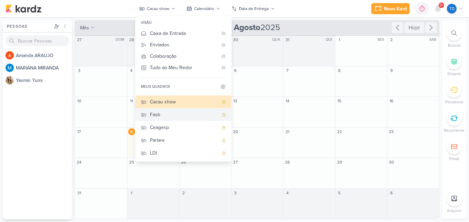
click at [177, 115] on div "Fasb" at bounding box center [184, 114] width 68 height 7
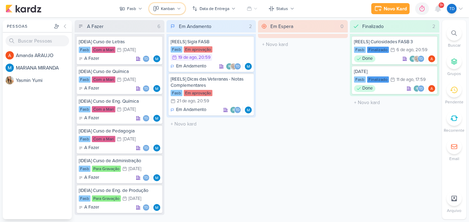
click at [167, 7] on div "Kanban" at bounding box center [168, 9] width 14 height 6
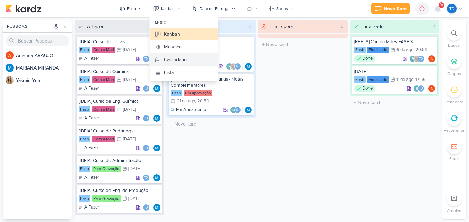
click at [187, 58] on div "Calendário" at bounding box center [175, 59] width 23 height 7
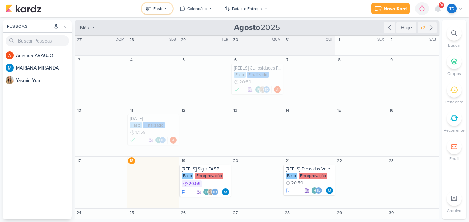
click at [152, 7] on button "Fasb" at bounding box center [157, 8] width 31 height 11
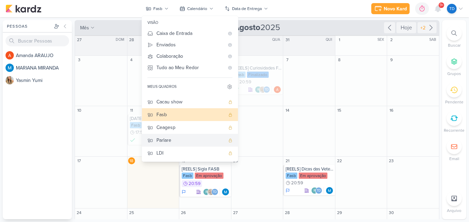
click at [182, 137] on div "Parlare" at bounding box center [190, 139] width 68 height 7
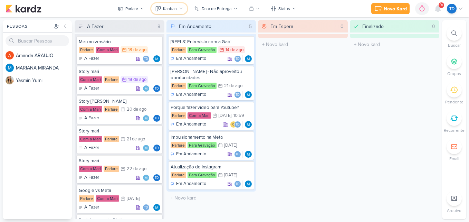
click at [184, 4] on button "Kanban" at bounding box center [169, 8] width 36 height 11
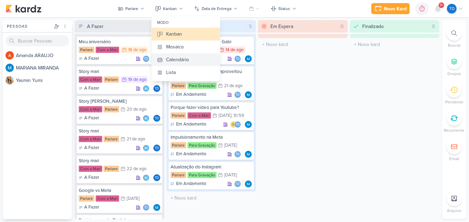
click at [182, 56] on button "Calendário" at bounding box center [186, 59] width 68 height 13
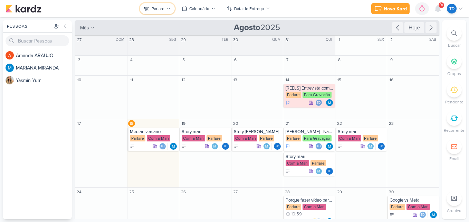
click at [166, 9] on button "Parlare" at bounding box center [157, 8] width 35 height 11
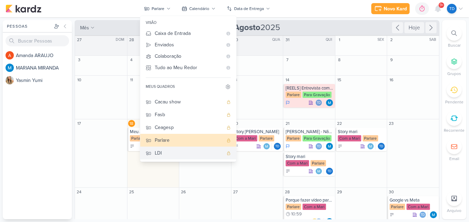
click at [179, 155] on div "LDI" at bounding box center [189, 152] width 68 height 7
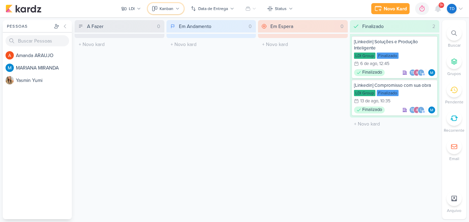
click at [173, 7] on div "Kanban" at bounding box center [167, 9] width 14 height 6
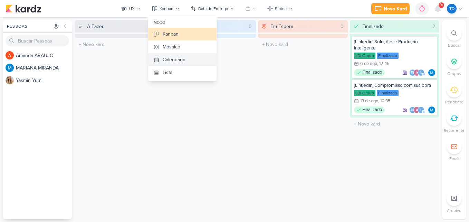
click at [185, 60] on div "Calendário" at bounding box center [174, 59] width 23 height 7
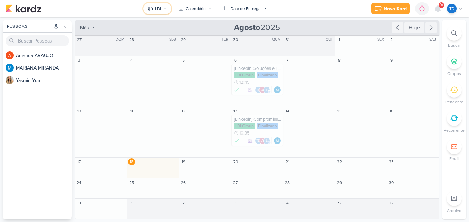
click at [167, 10] on icon at bounding box center [165, 9] width 4 height 4
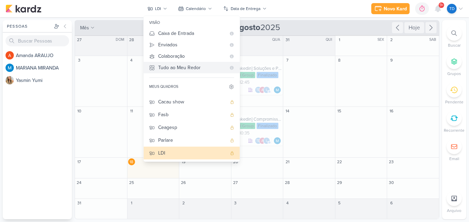
click at [171, 65] on div "Tudo ao Meu Redor" at bounding box center [192, 67] width 68 height 7
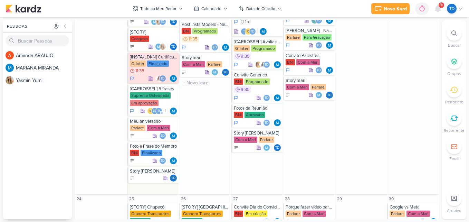
scroll to position [380, 0]
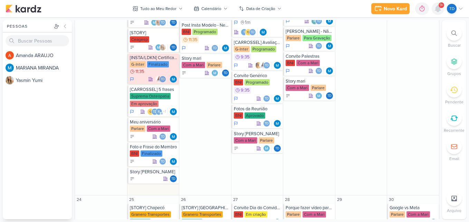
click at [434, 7] on div at bounding box center [438, 8] width 12 height 12
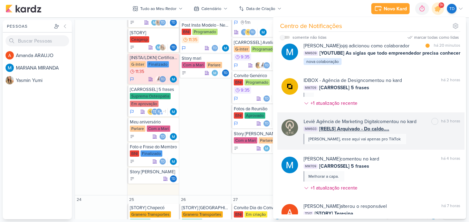
scroll to position [0, 0]
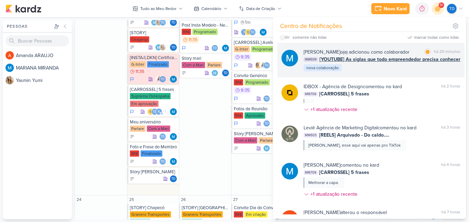
click at [384, 73] on div "MARIANA MIRANDA o(a) adicionou como colaborador marcar como lida há 20 minutos …" at bounding box center [370, 60] width 187 height 35
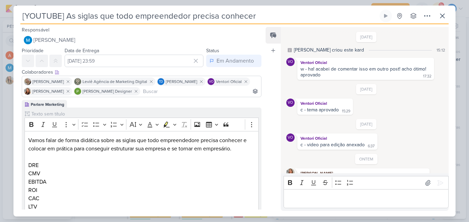
scroll to position [135, 0]
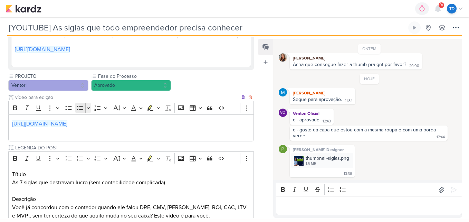
scroll to position [242, 0]
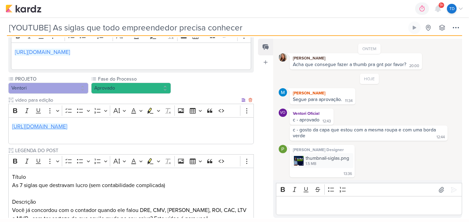
click at [67, 130] on link "[URL][DOMAIN_NAME]" at bounding box center [39, 126] width 55 height 7
click at [330, 161] on div "thumbnail-siglas.png" at bounding box center [328, 157] width 44 height 7
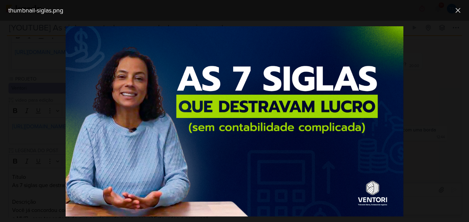
click at [48, 61] on div at bounding box center [234, 121] width 469 height 201
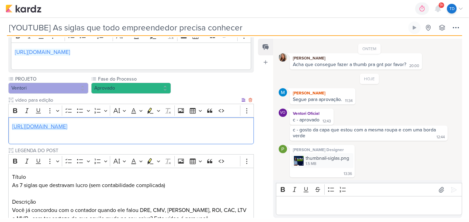
click at [66, 130] on link "[URL][DOMAIN_NAME]" at bounding box center [39, 126] width 55 height 7
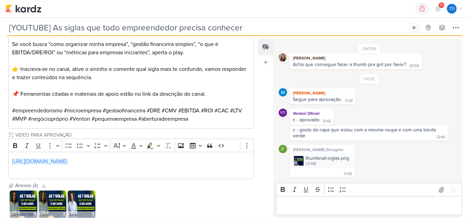
scroll to position [497, 0]
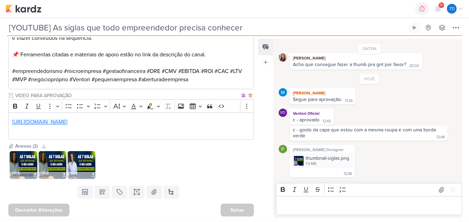
click at [67, 120] on link "[URL][DOMAIN_NAME]" at bounding box center [39, 121] width 55 height 7
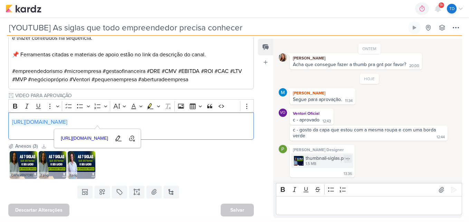
click at [302, 160] on img at bounding box center [299, 161] width 10 height 10
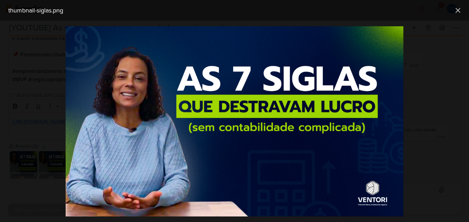
click at [31, 129] on div at bounding box center [234, 121] width 469 height 201
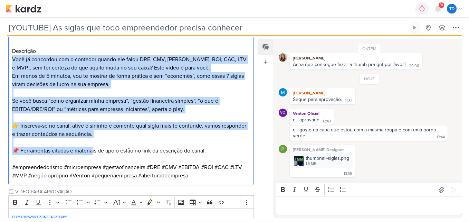
scroll to position [393, 0]
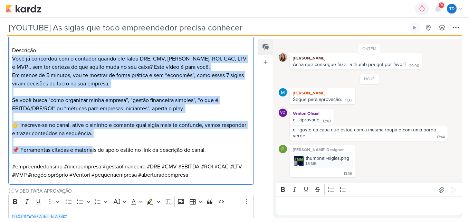
drag, startPoint x: 11, startPoint y: 134, endPoint x: 209, endPoint y: 192, distance: 206.7
click at [209, 184] on div "Título As 7 siglas que destravam lucro (sem contabilidade complicada) Descrição…" at bounding box center [131, 100] width 246 height 168
copy div "Você já concordou com o contador quando ele falou DRE, CMV, [PERSON_NAME], ROI,…"
click at [77, 87] on p "Em menos de 5 minutos, vou te mostrar de forma prática e sem “economês”, como e…" at bounding box center [131, 79] width 238 height 17
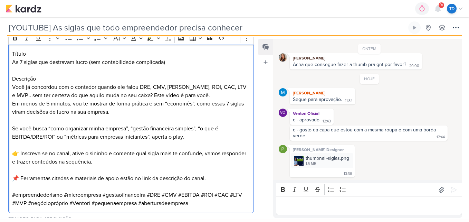
scroll to position [359, 0]
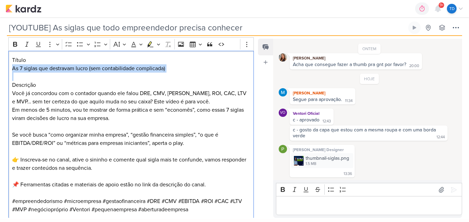
drag, startPoint x: 13, startPoint y: 77, endPoint x: 164, endPoint y: 83, distance: 151.4
click at [164, 83] on div "Título As 7 siglas que destravam lucro (sem contabilidade complicada) Descrição…" at bounding box center [131, 135] width 246 height 168
copy p "As 7 siglas que destravam lucro (sem contabilidade complicada)"
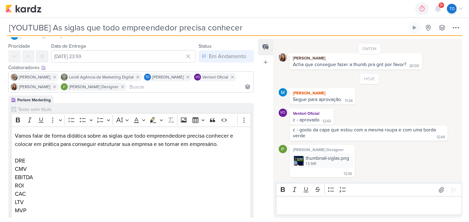
scroll to position [0, 0]
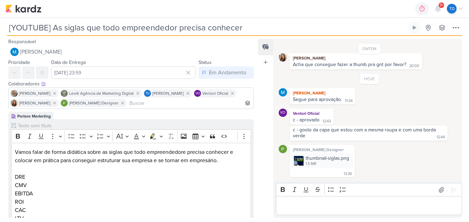
click at [317, 204] on p "Editor editing area: main" at bounding box center [368, 205] width 179 height 8
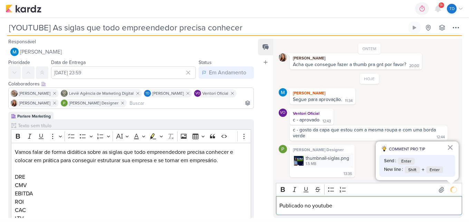
scroll to position [140, 0]
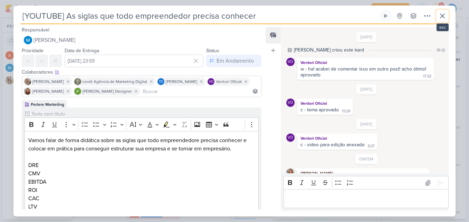
click at [441, 16] on icon at bounding box center [442, 16] width 8 height 8
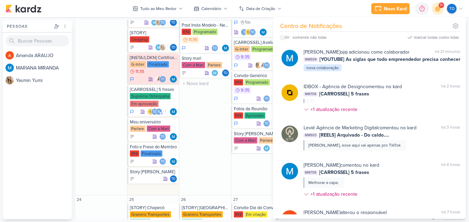
click at [213, 151] on div "19 [REELS] Sigla FASB Fasb Em aprovação 20:59 r" at bounding box center [205, 75] width 52 height 240
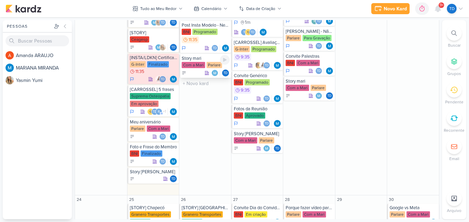
click at [199, 57] on div "Story mari" at bounding box center [206, 59] width 48 height 6
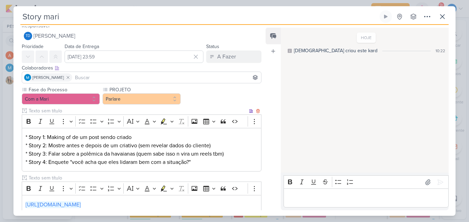
scroll to position [0, 0]
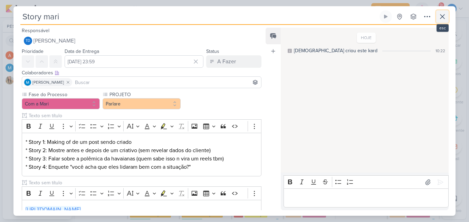
click at [436, 17] on button at bounding box center [442, 16] width 12 height 12
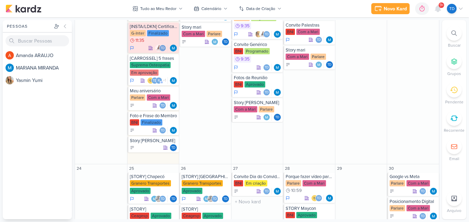
scroll to position [412, 0]
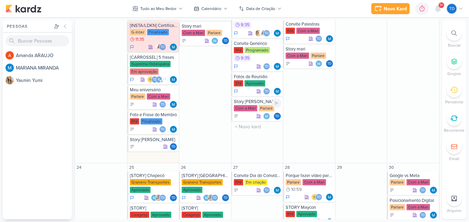
click at [231, 113] on div "Story Mari Com a Mari Parlare Td" at bounding box center [257, 108] width 52 height 23
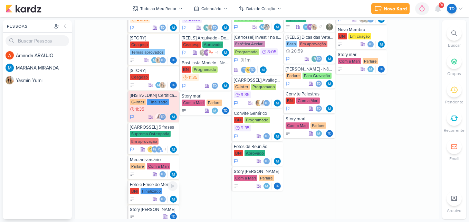
scroll to position [377, 0]
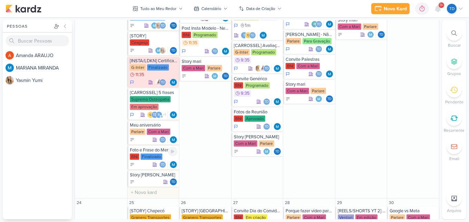
click at [101, 129] on div "17 O título do kard deve ter menos que 100 caracteres" at bounding box center [101, 78] width 52 height 240
